Goal: Information Seeking & Learning: Find specific fact

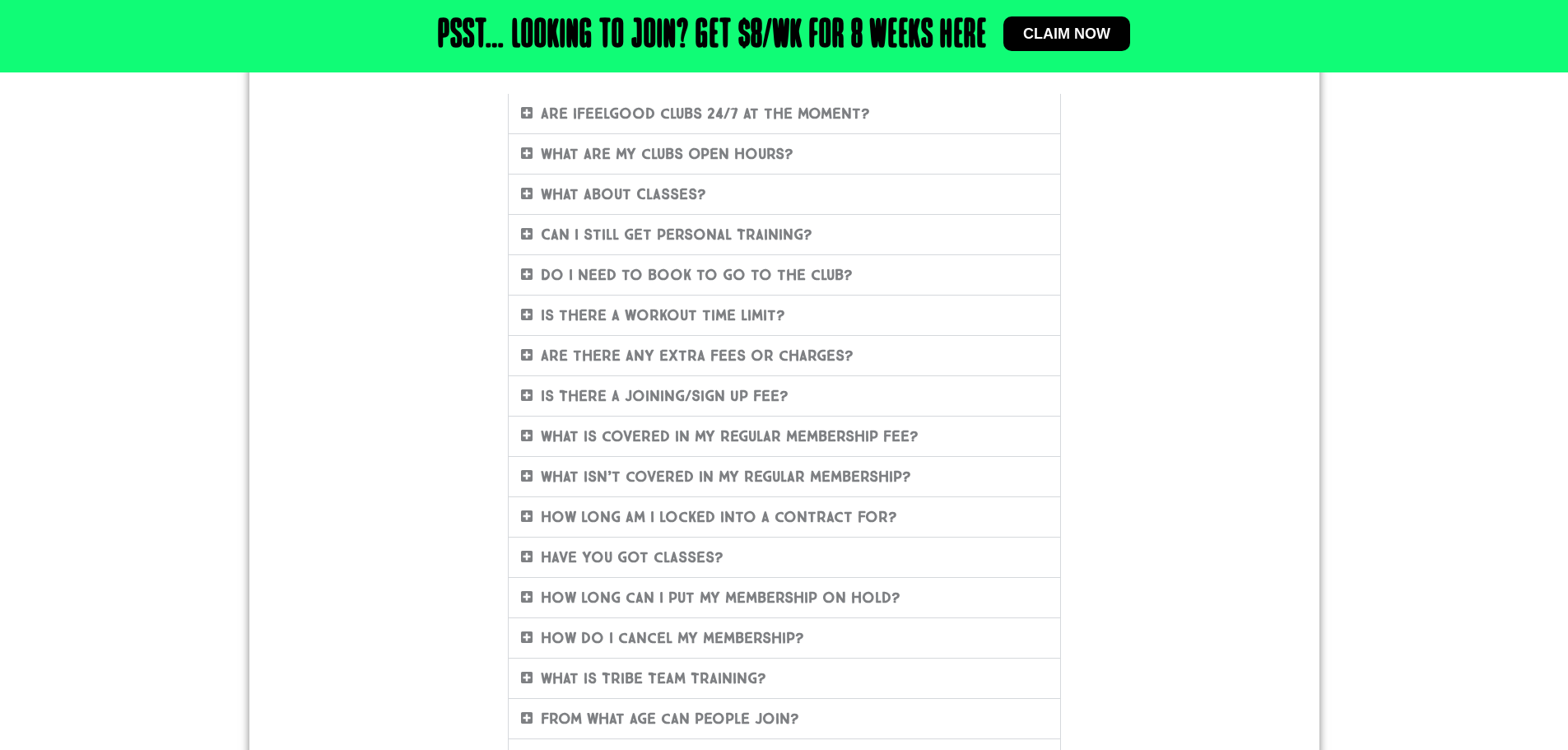
scroll to position [330, 0]
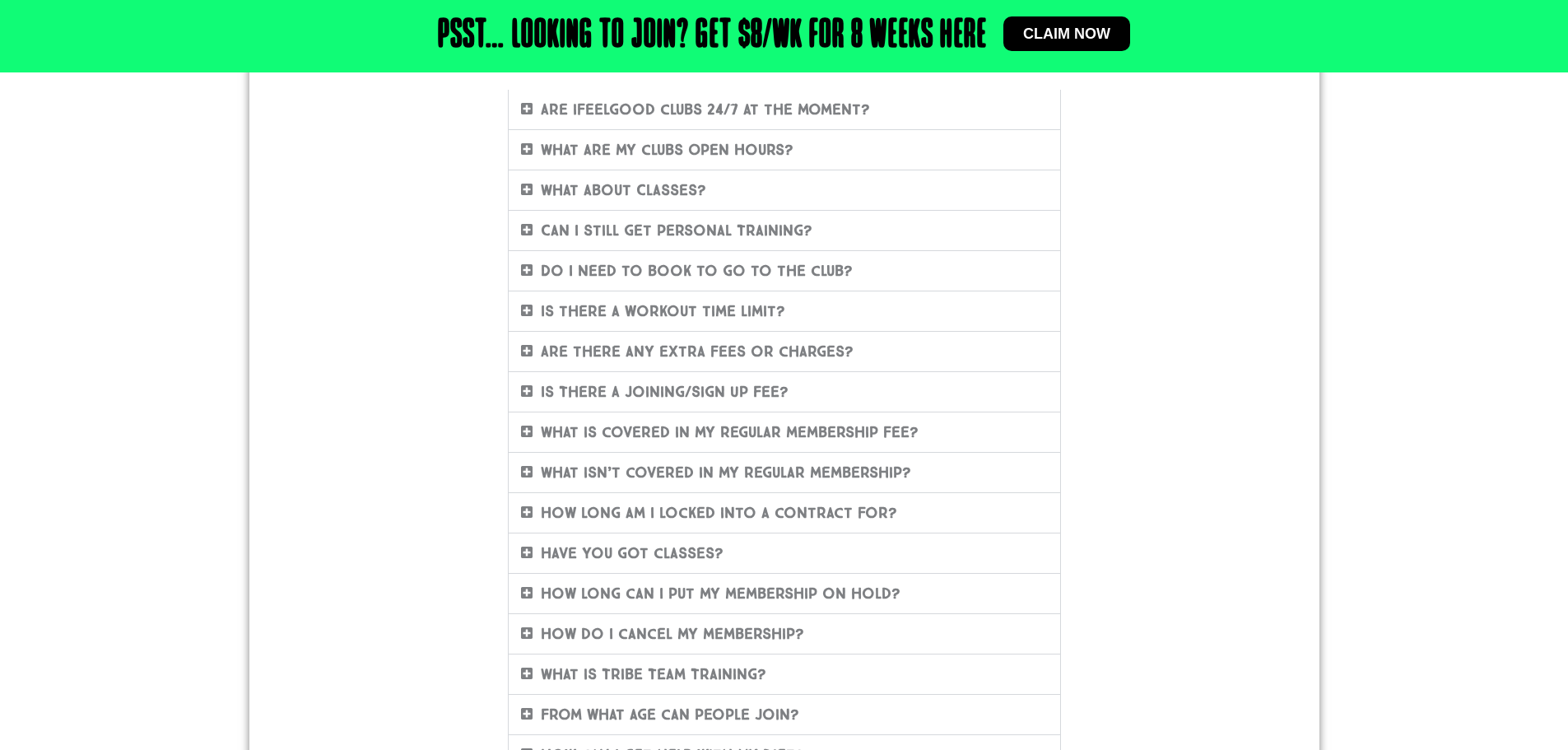
click at [518, 588] on div "How long can I put my membership on hold?" at bounding box center [784, 594] width 552 height 40
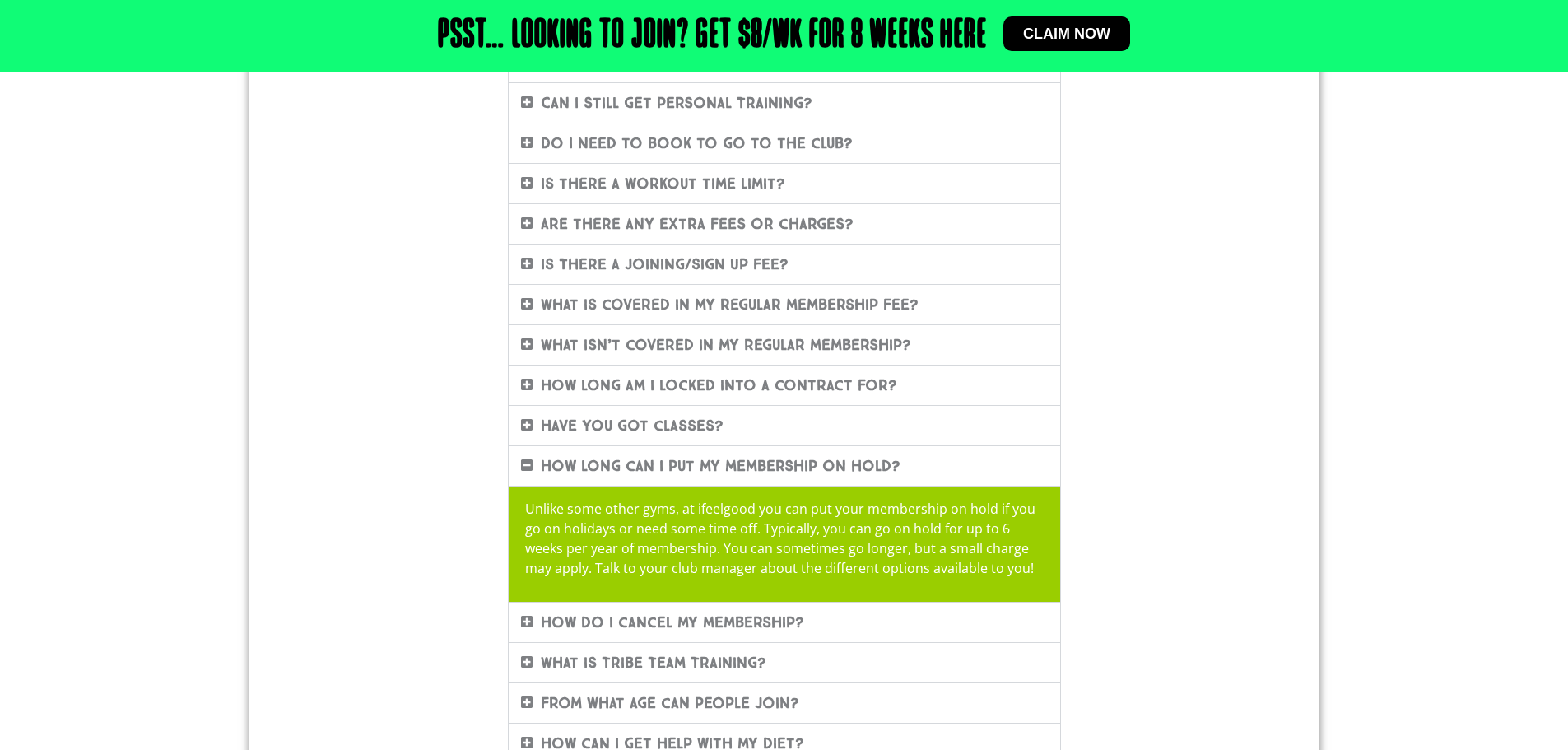
scroll to position [494, 0]
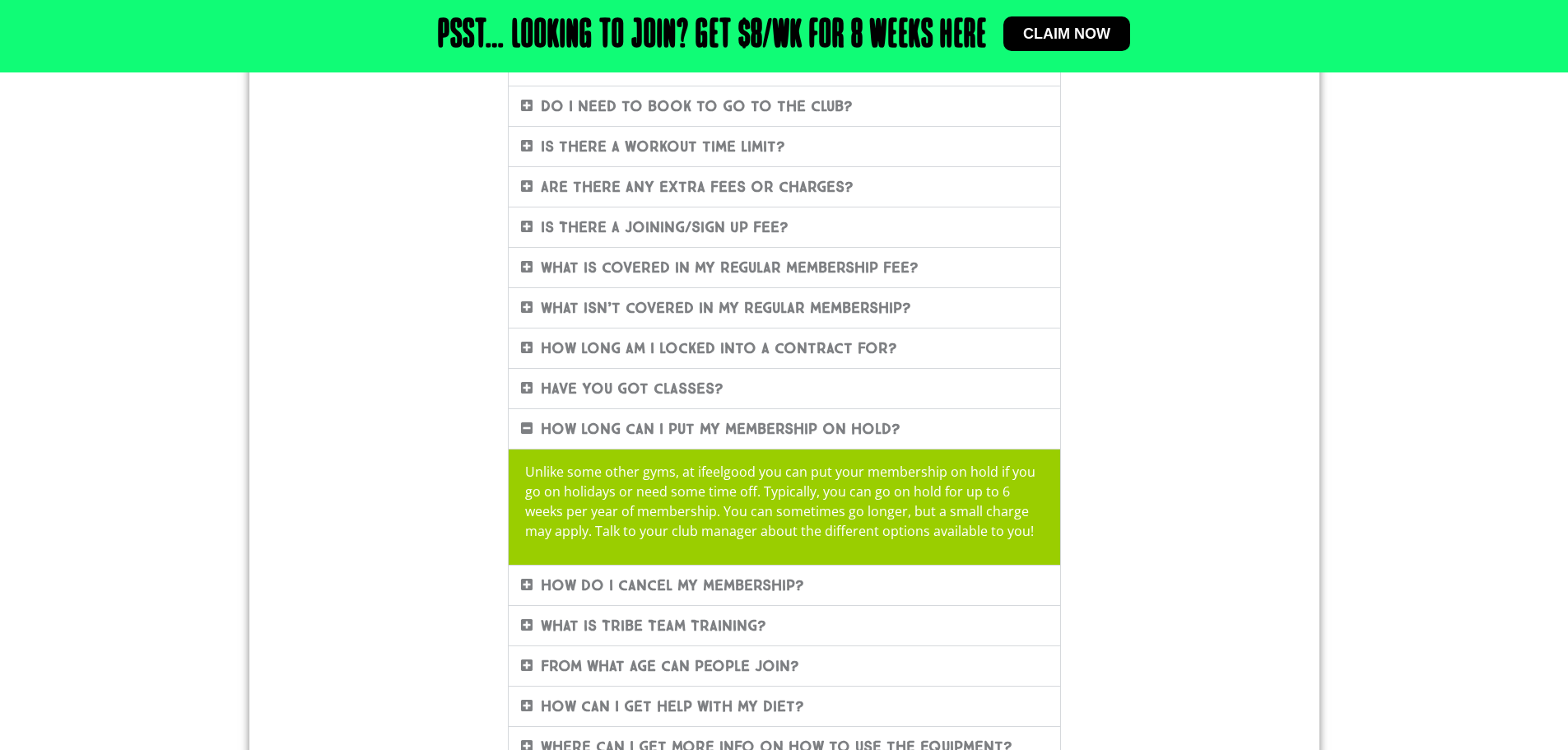
click at [544, 521] on p "Unlike some other gyms, at ifeelgood you can put your membership on hold if you…" at bounding box center [784, 502] width 519 height 79
click at [525, 524] on div "Unlike some other gyms, at ifeelgood you can put your membership on hold if you…" at bounding box center [784, 506] width 552 height 116
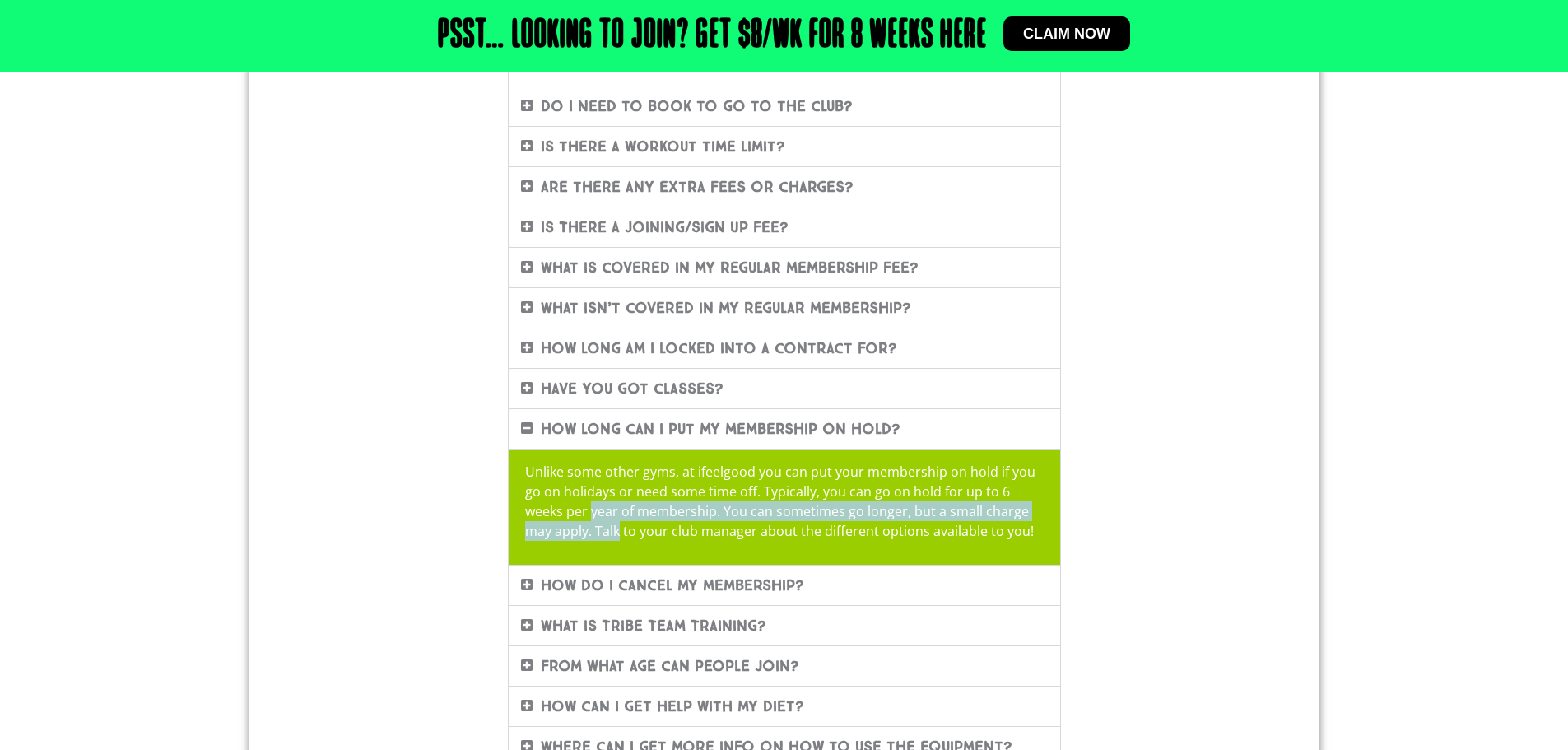
drag, startPoint x: 616, startPoint y: 542, endPoint x: 594, endPoint y: 518, distance: 32.6
click at [594, 518] on div "Unlike some other gyms, at ifeelgood you can put your membership on hold if you…" at bounding box center [784, 506] width 552 height 116
click at [602, 546] on div "Unlike some other gyms, at ifeelgood you can put your membership on hold if you…" at bounding box center [784, 506] width 552 height 116
drag, startPoint x: 602, startPoint y: 552, endPoint x: 559, endPoint y: 506, distance: 63.0
click at [559, 506] on div "Unlike some other gyms, at ifeelgood you can put your membership on hold if you…" at bounding box center [784, 506] width 552 height 116
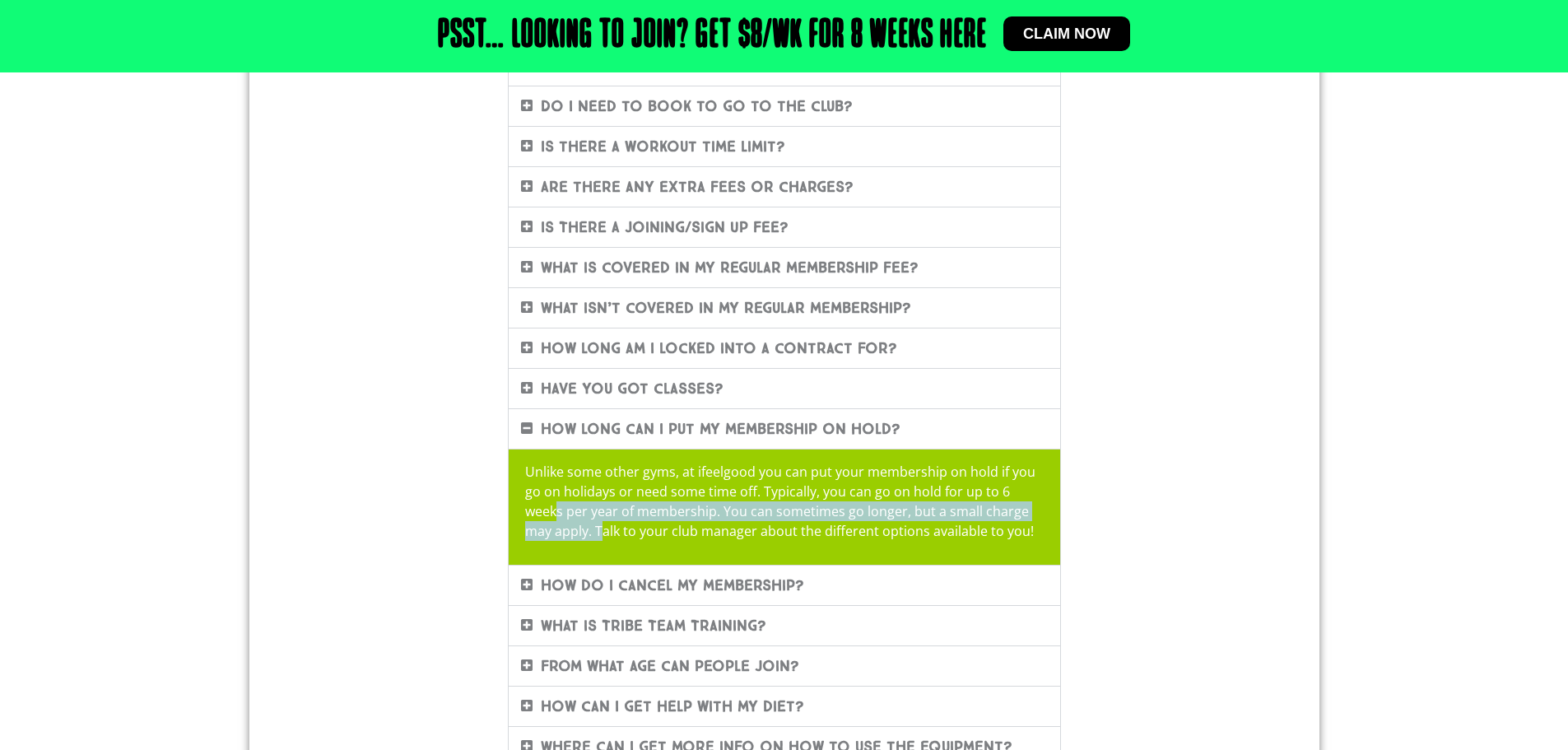
click at [577, 532] on p "Unlike some other gyms, at ifeelgood you can put your membership on hold if you…" at bounding box center [784, 502] width 519 height 79
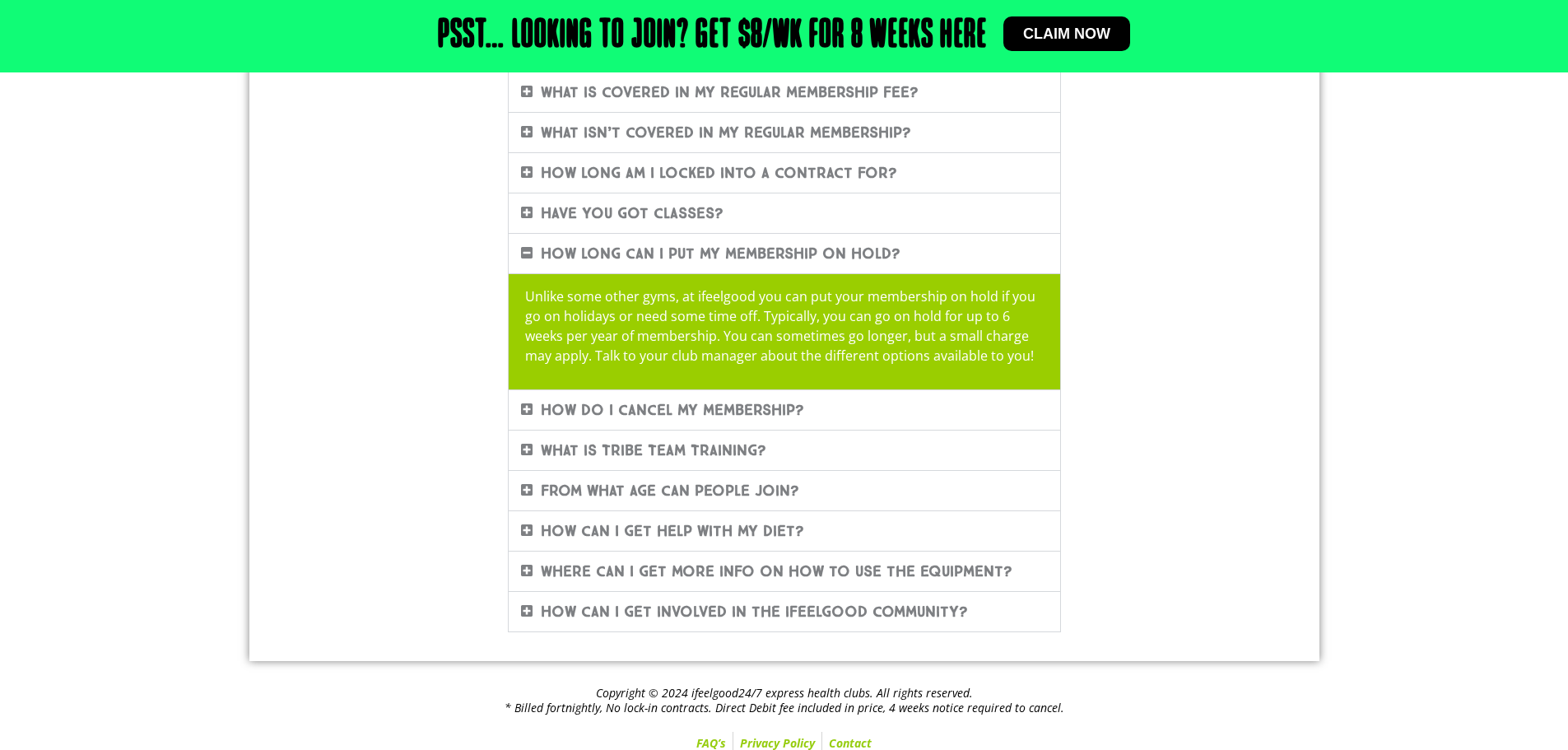
scroll to position [683, 0]
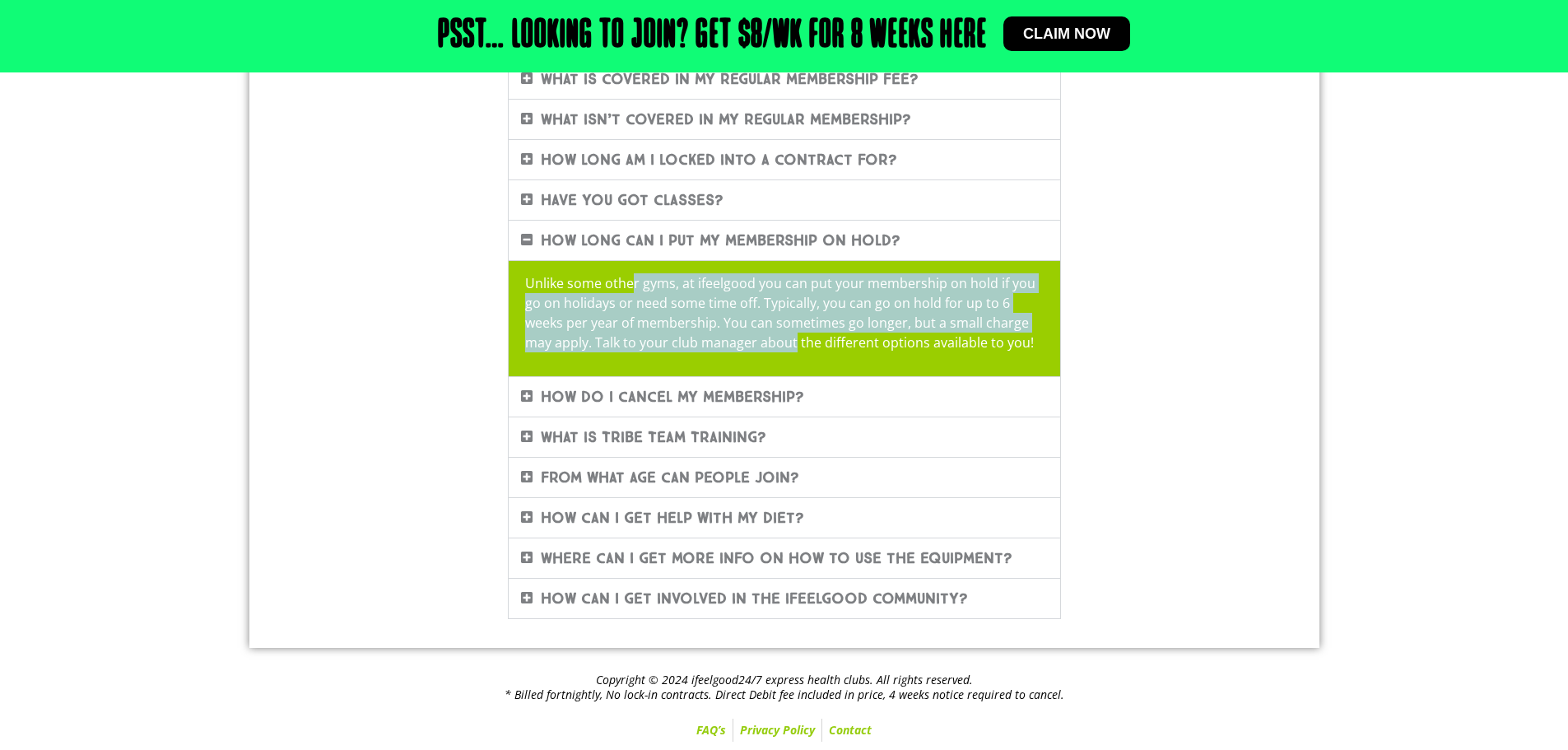
drag, startPoint x: 791, startPoint y: 355, endPoint x: 552, endPoint y: 264, distance: 255.7
click at [627, 274] on div "Unlike some other gyms, at ifeelgood you can put your membership on hold if you…" at bounding box center [784, 318] width 552 height 116
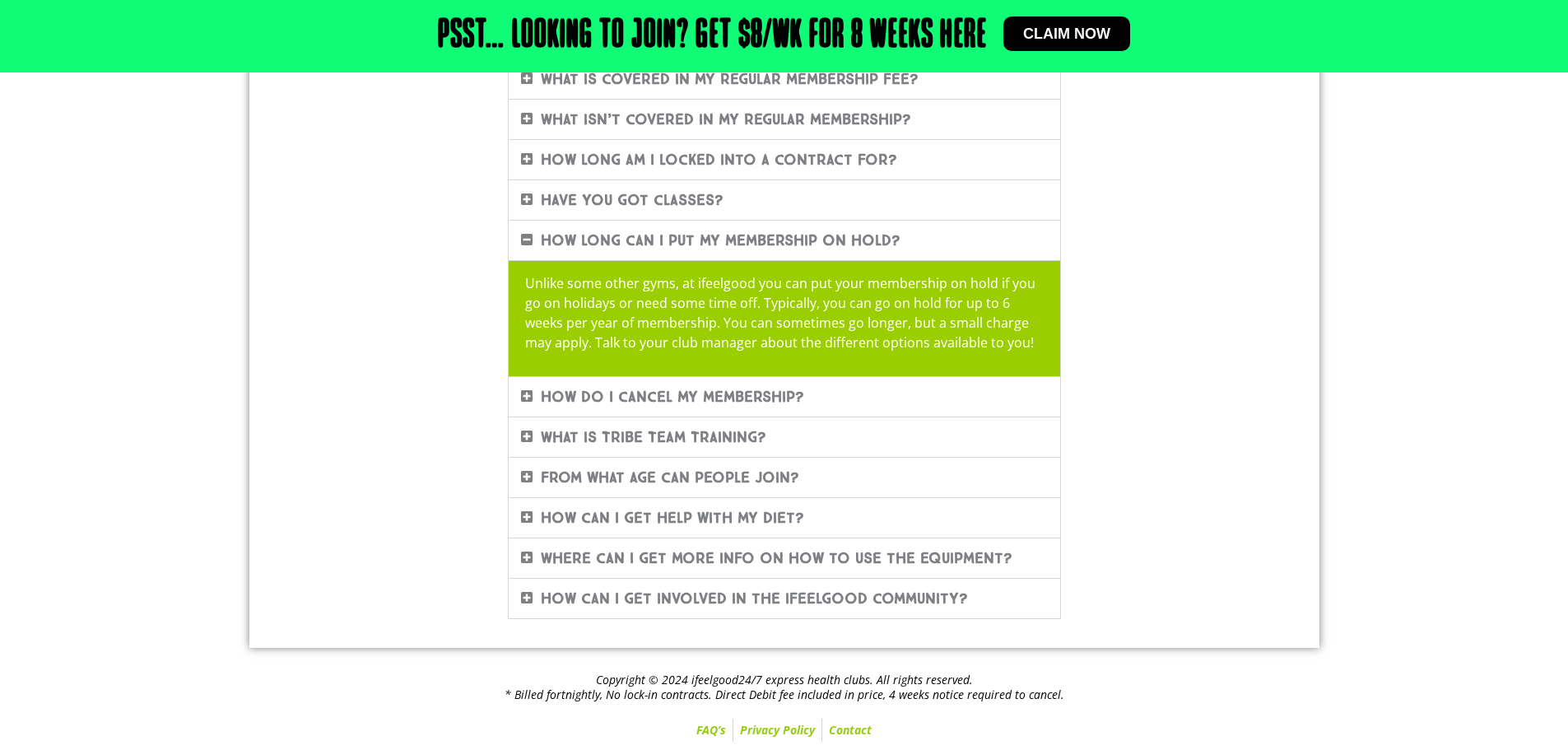
click at [502, 251] on div "FAQ'S Frequently Asked Questions About Our Gym Memberships Rest assured we have…" at bounding box center [784, 95] width 938 height 1066
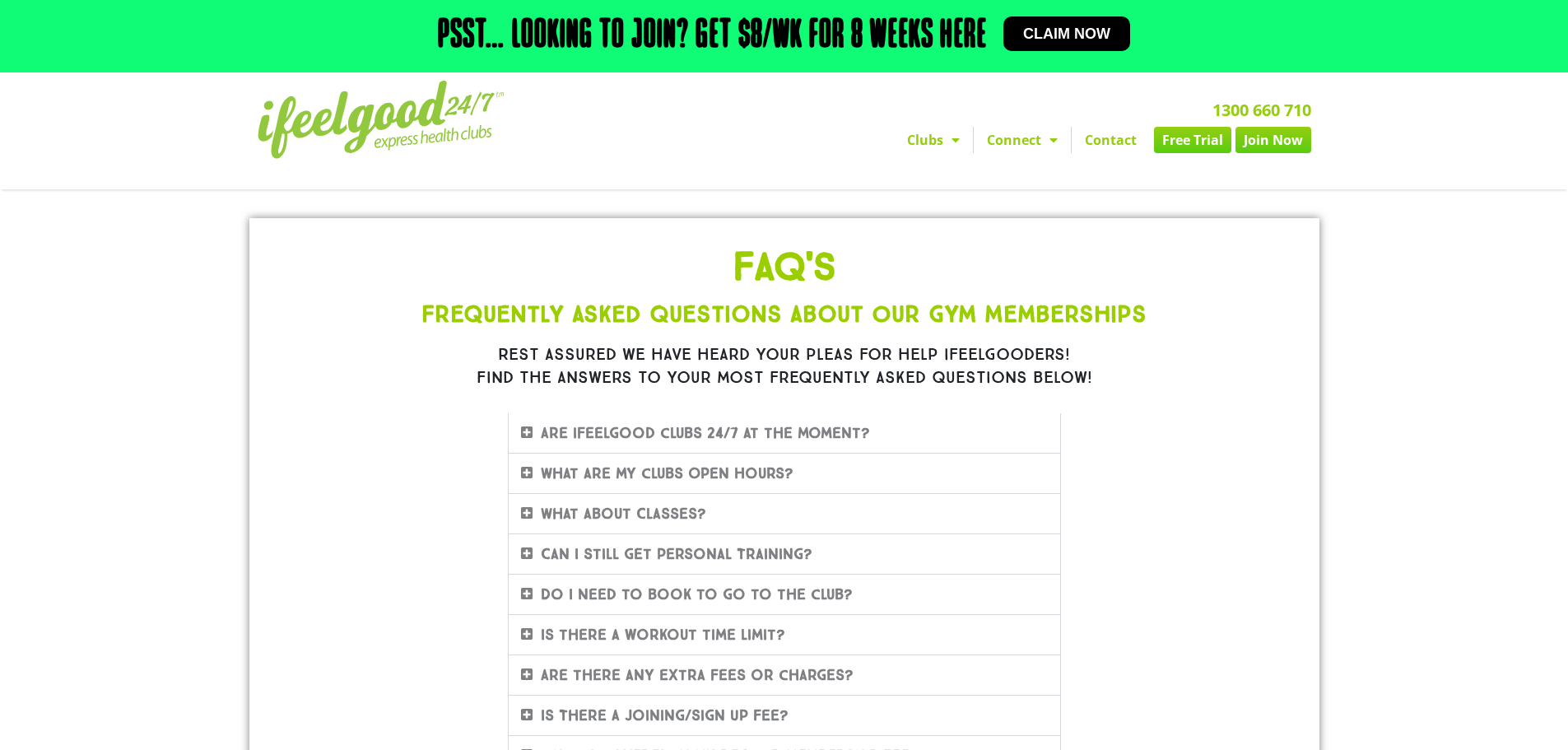
scroll to position [0, 0]
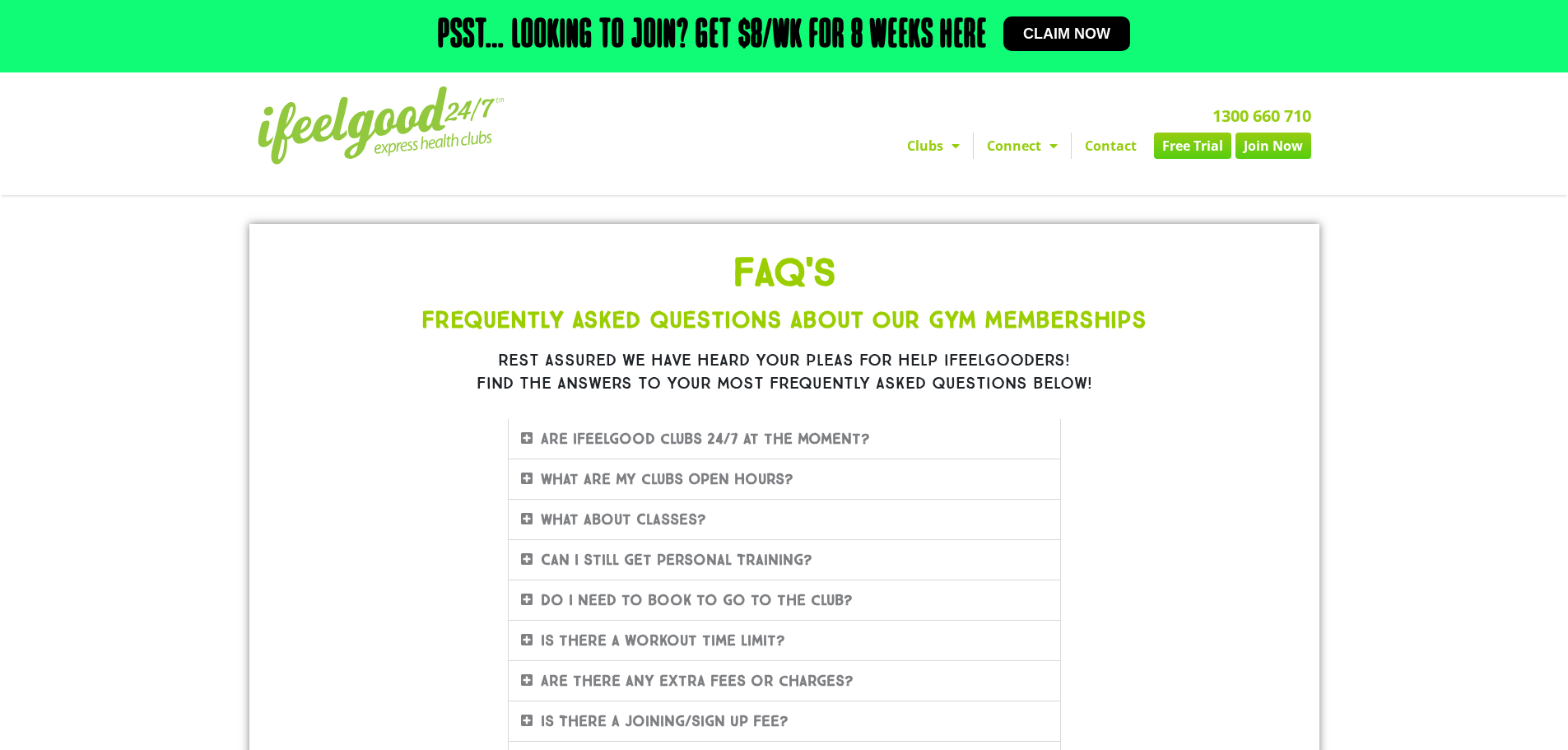
drag, startPoint x: 936, startPoint y: 747, endPoint x: 936, endPoint y: 755, distance: 8.0
click at [936, 749] on html "Skip to content Psst… Looking to join? Get $8/wk for 8 weeks here Claim now Pss…" at bounding box center [784, 716] width 1568 height 1433
